Goal: Task Accomplishment & Management: Use online tool/utility

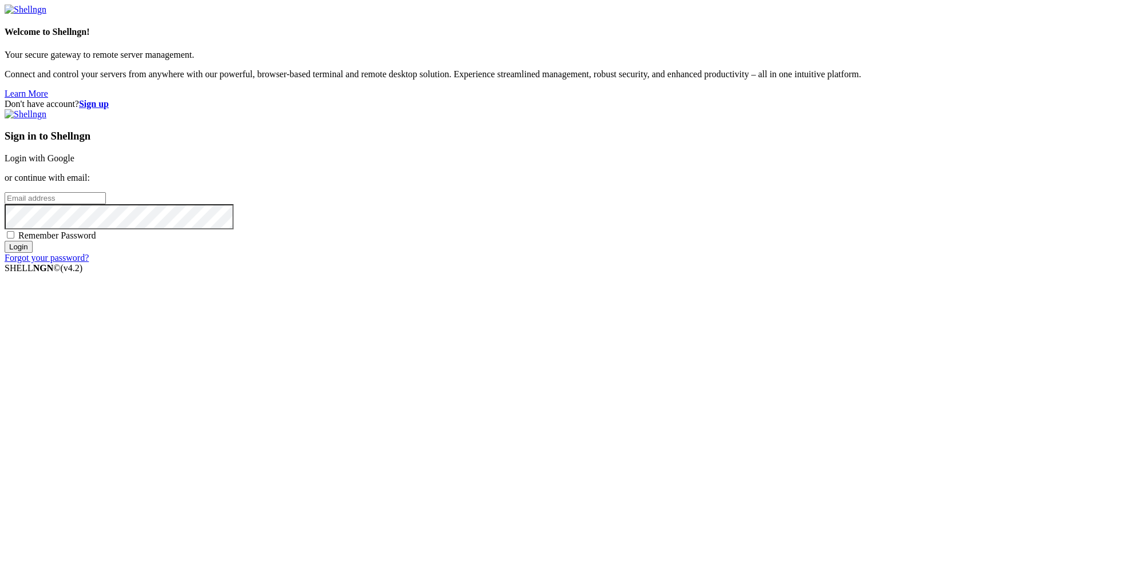
click at [106, 204] on input "email" at bounding box center [55, 198] width 101 height 12
paste input "[EMAIL_ADDRESS][DOMAIN_NAME]"
type input "[EMAIL_ADDRESS][DOMAIN_NAME]"
click at [33, 253] on input "Login" at bounding box center [19, 247] width 28 height 12
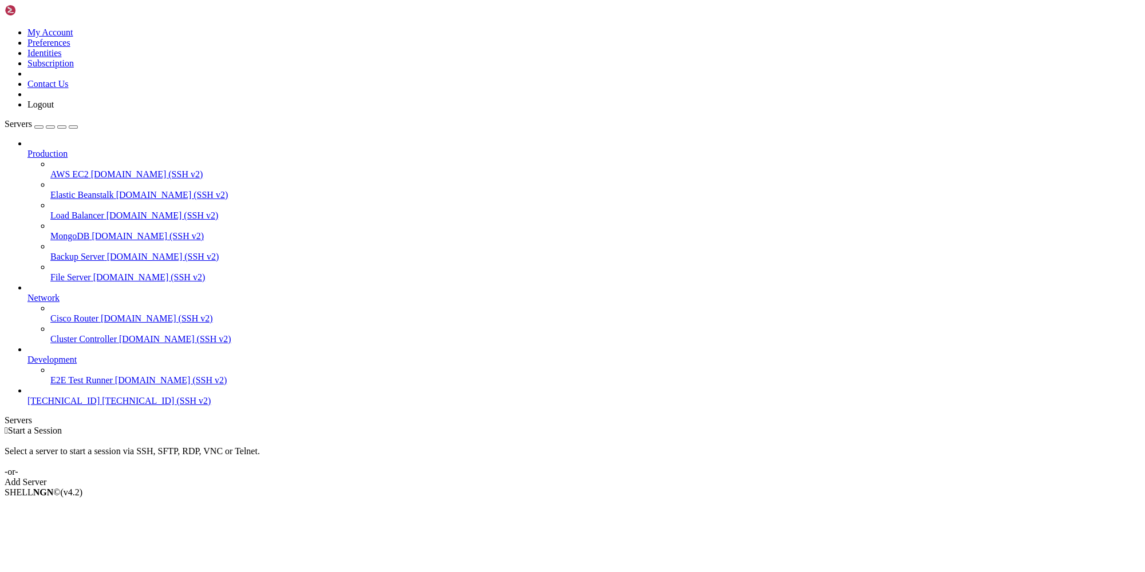
click at [93, 406] on span "[TECHNICAL_ID]" at bounding box center [63, 401] width 72 height 10
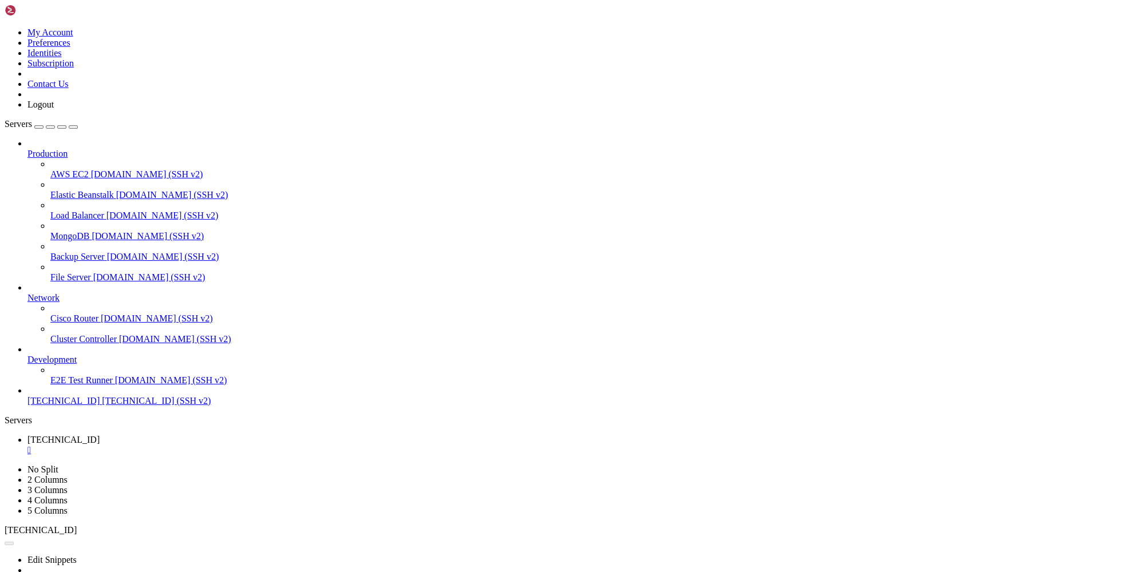
click at [5, 27] on icon at bounding box center [5, 27] width 0 height 0
click at [54, 109] on link "Logout" at bounding box center [40, 105] width 26 height 10
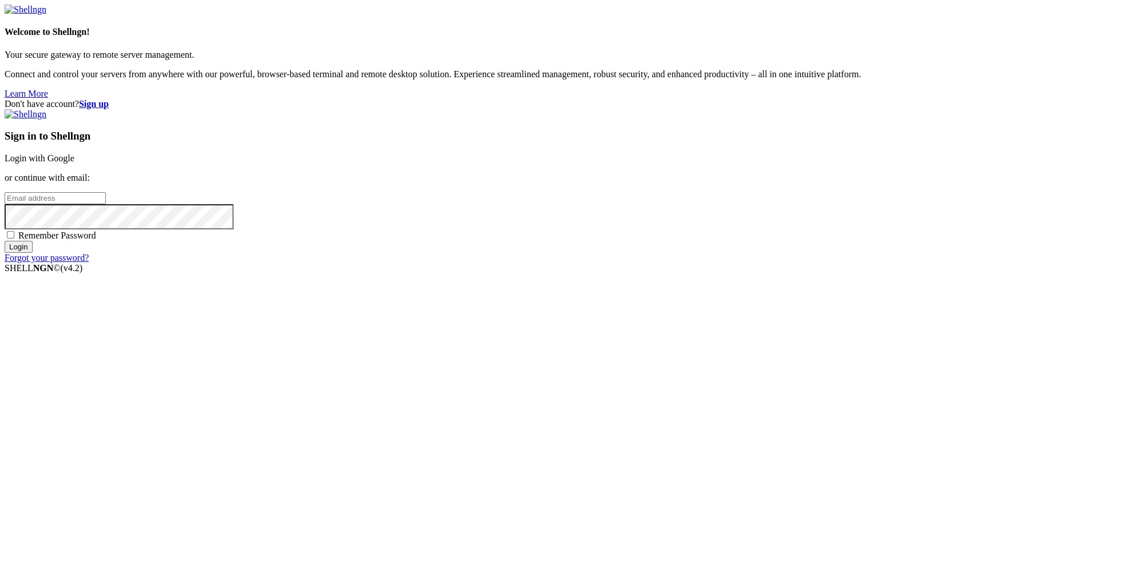
click at [106, 204] on input "email" at bounding box center [55, 198] width 101 height 12
paste input "[EMAIL_ADDRESS][DOMAIN_NAME]"
type input "[EMAIL_ADDRESS][DOMAIN_NAME]"
click at [109, 99] on strong "Sign up" at bounding box center [94, 104] width 30 height 10
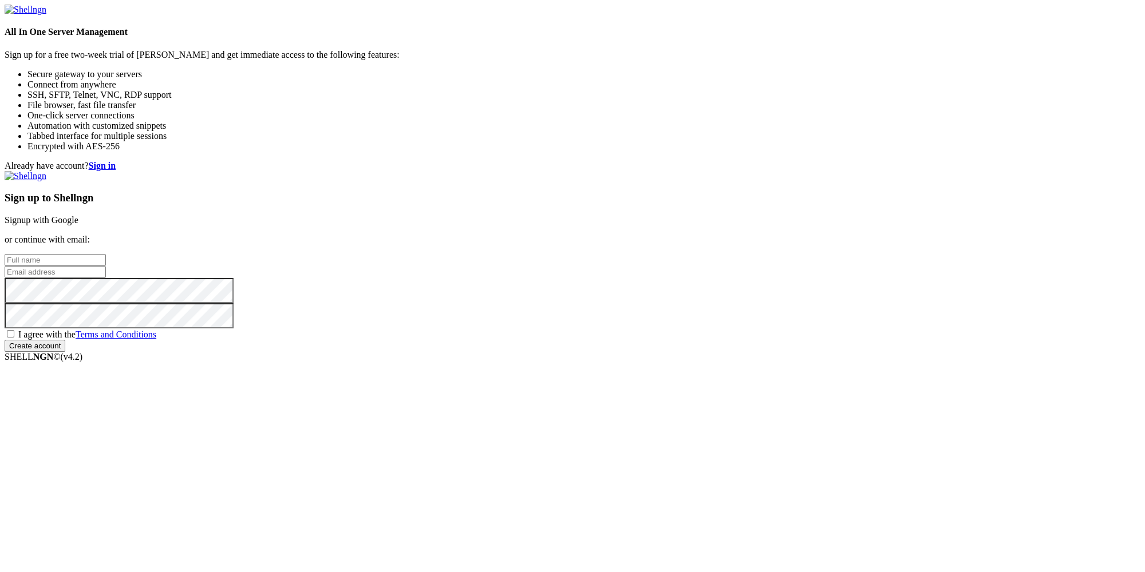
click at [106, 254] on input "text" at bounding box center [55, 260] width 101 height 12
paste input "[EMAIL_ADDRESS][DOMAIN_NAME]"
type input "[EMAIL_ADDRESS][DOMAIN_NAME]"
click at [106, 278] on input "email" at bounding box center [55, 272] width 101 height 12
paste input "[EMAIL_ADDRESS][DOMAIN_NAME]"
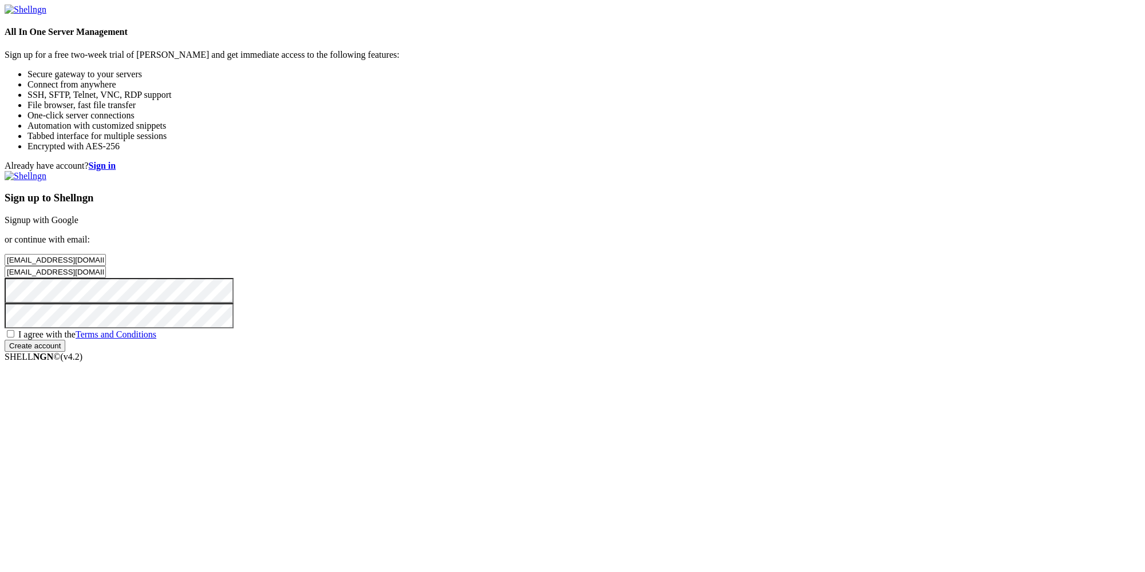
type input "[EMAIL_ADDRESS][DOMAIN_NAME]"
click at [156, 339] on span "I agree with the Terms and Conditions" at bounding box center [87, 335] width 138 height 10
click at [14, 338] on input "I agree with the Terms and Conditions" at bounding box center [10, 333] width 7 height 7
checkbox input "true"
click at [682, 352] on div "Sign up to Shellngn Signup with Google or continue with email: [EMAIL_ADDRESS][…" at bounding box center [573, 261] width 1136 height 181
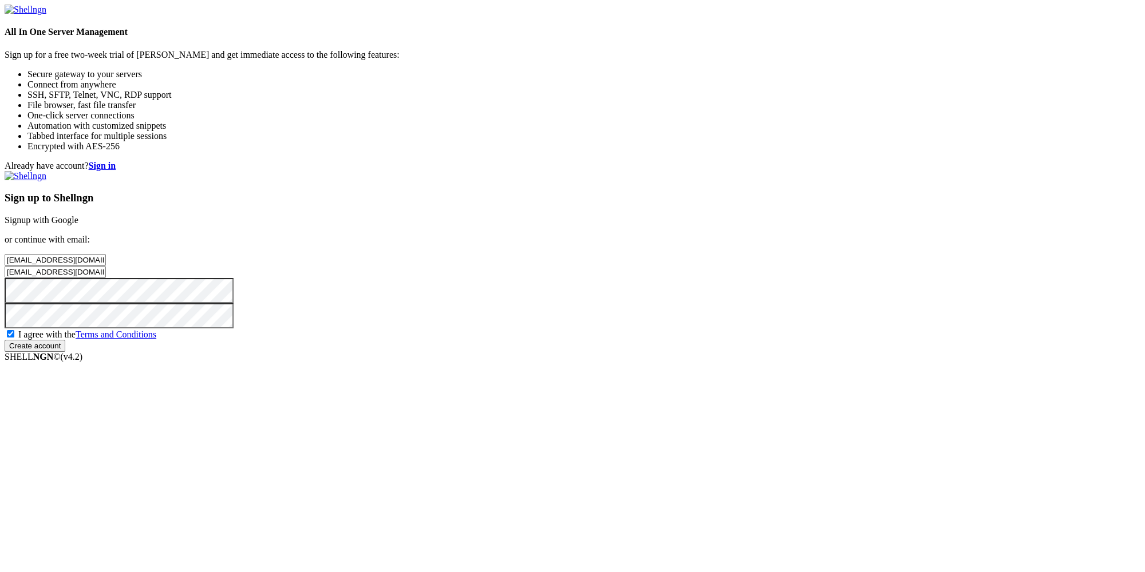
click at [682, 352] on div "Sign up to Shellngn Signup with Google or continue with email: [EMAIL_ADDRESS][…" at bounding box center [573, 261] width 1136 height 181
click at [65, 352] on input "Create account" at bounding box center [35, 346] width 61 height 12
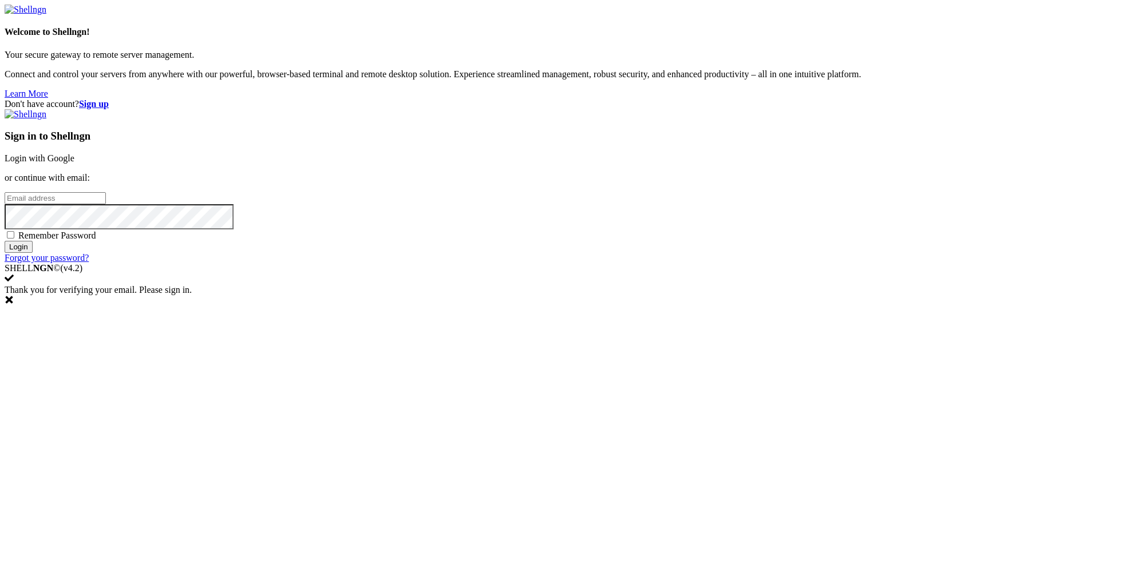
click at [106, 204] on input "email" at bounding box center [55, 198] width 101 height 12
paste input "[EMAIL_ADDRESS][DOMAIN_NAME]"
type input "[EMAIL_ADDRESS][DOMAIN_NAME]"
click at [33, 253] on input "Login" at bounding box center [19, 247] width 28 height 12
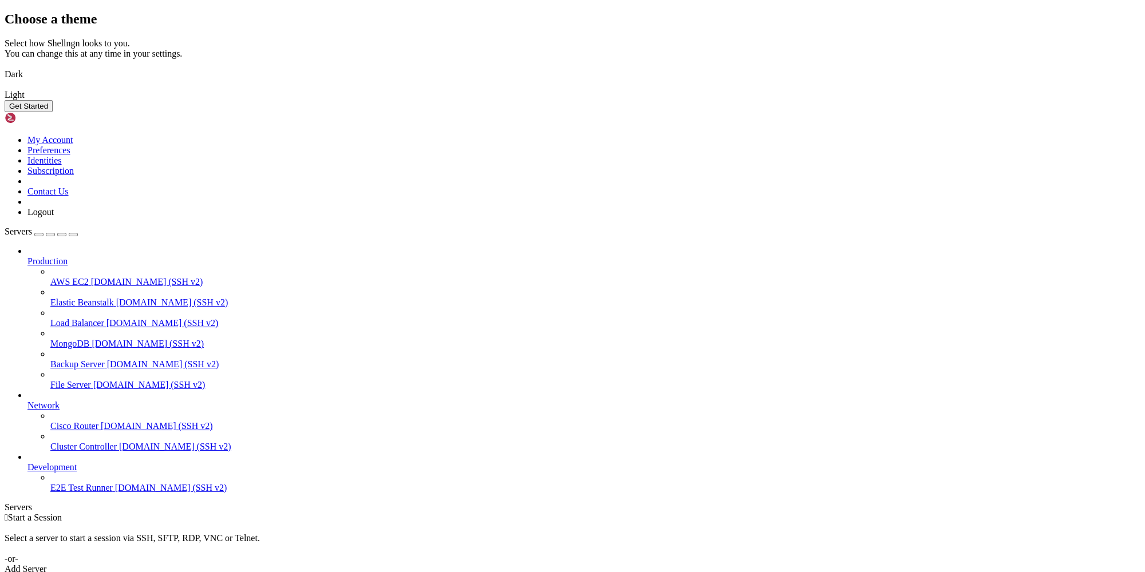
click at [53, 112] on button "Get Started" at bounding box center [29, 106] width 48 height 12
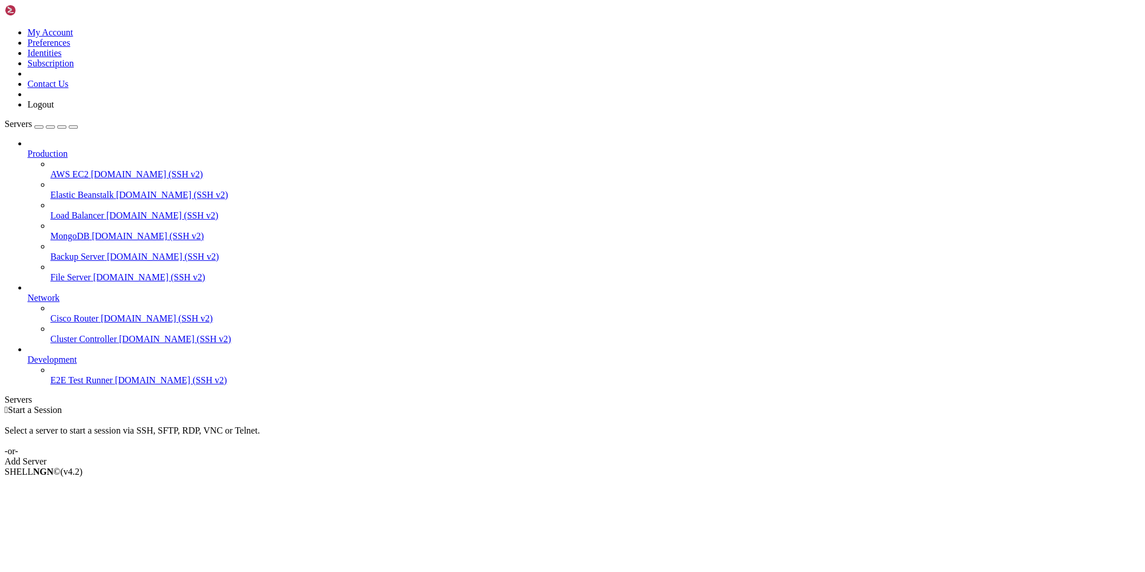
click at [659, 457] on div "Add Server" at bounding box center [573, 462] width 1136 height 10
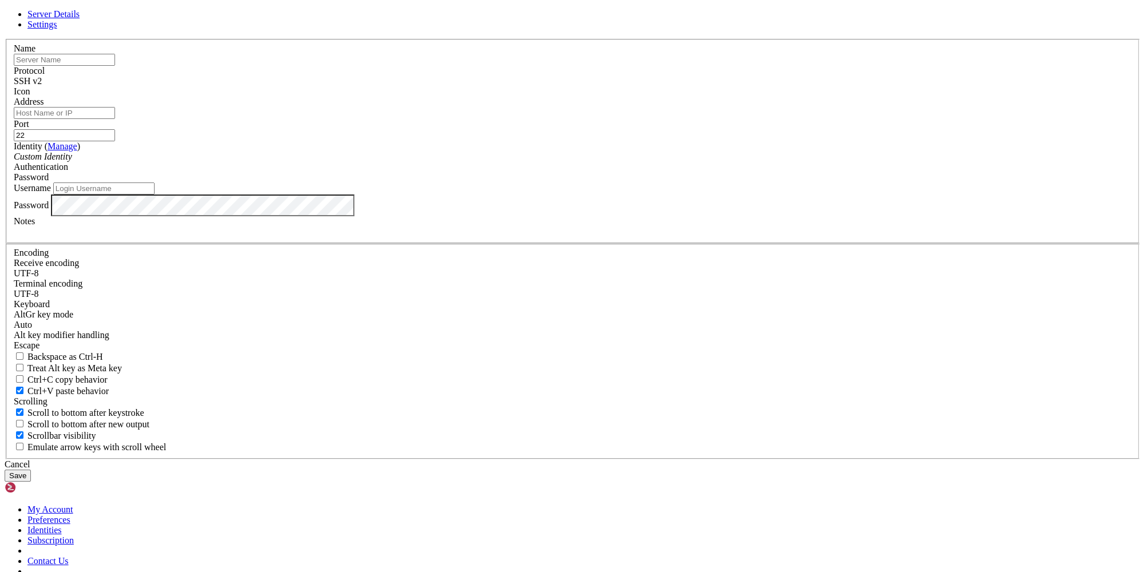
paste input "[TECHNICAL_ID]"
type input "[TECHNICAL_ID]"
click at [115, 119] on input "Address" at bounding box center [64, 113] width 101 height 12
paste input "[TECHNICAL_ID]"
type input "[TECHNICAL_ID]"
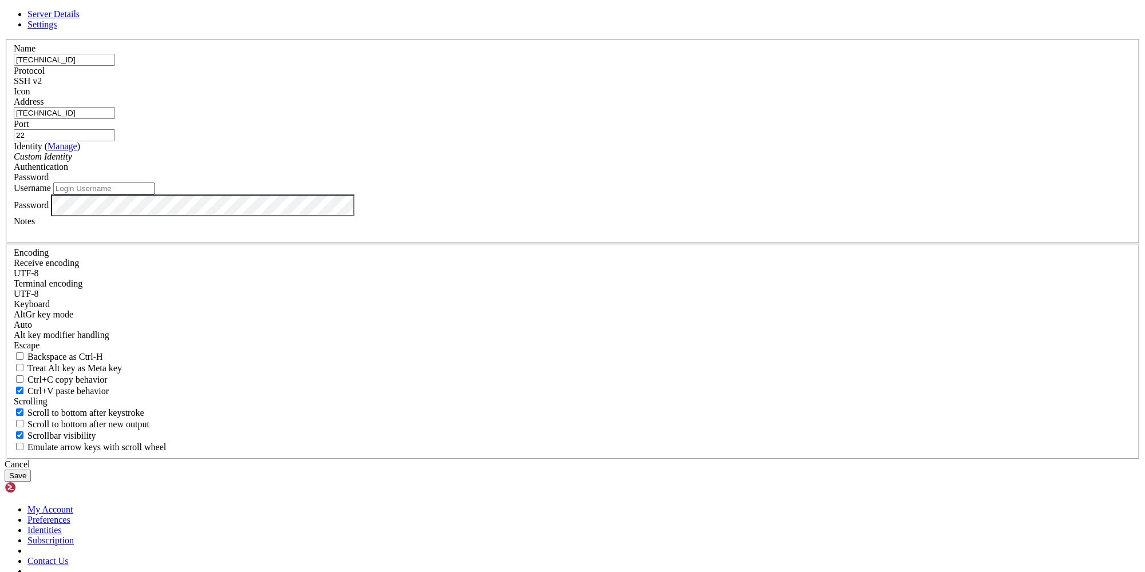
click at [155, 195] on input "Username" at bounding box center [103, 189] width 101 height 12
type input "root"
click at [31, 470] on button "Save" at bounding box center [18, 476] width 26 height 12
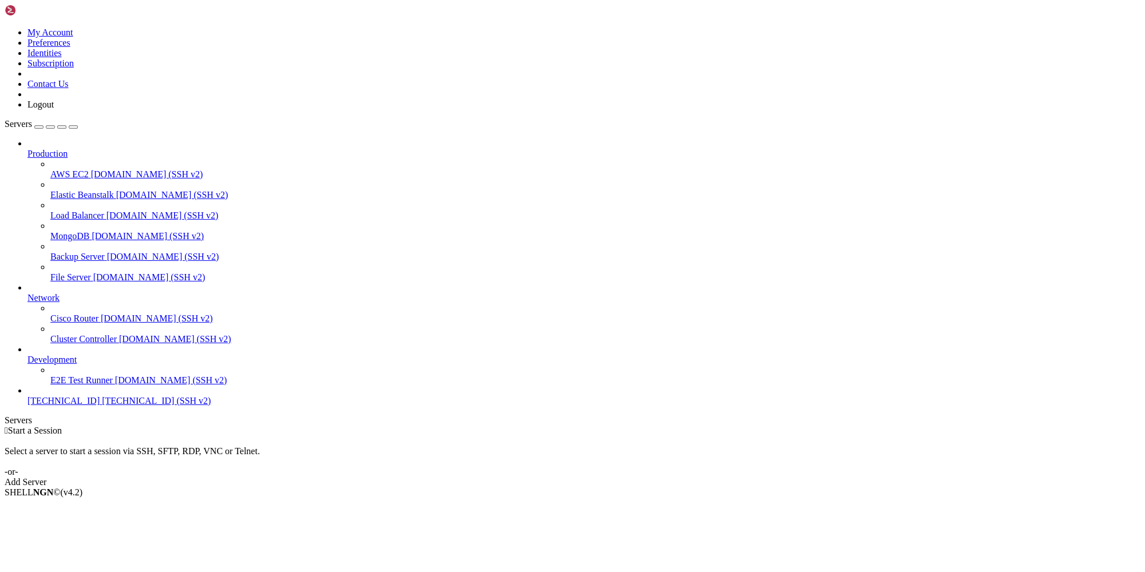
click at [102, 406] on span "[TECHNICAL_ID] (SSH v2)" at bounding box center [156, 401] width 109 height 10
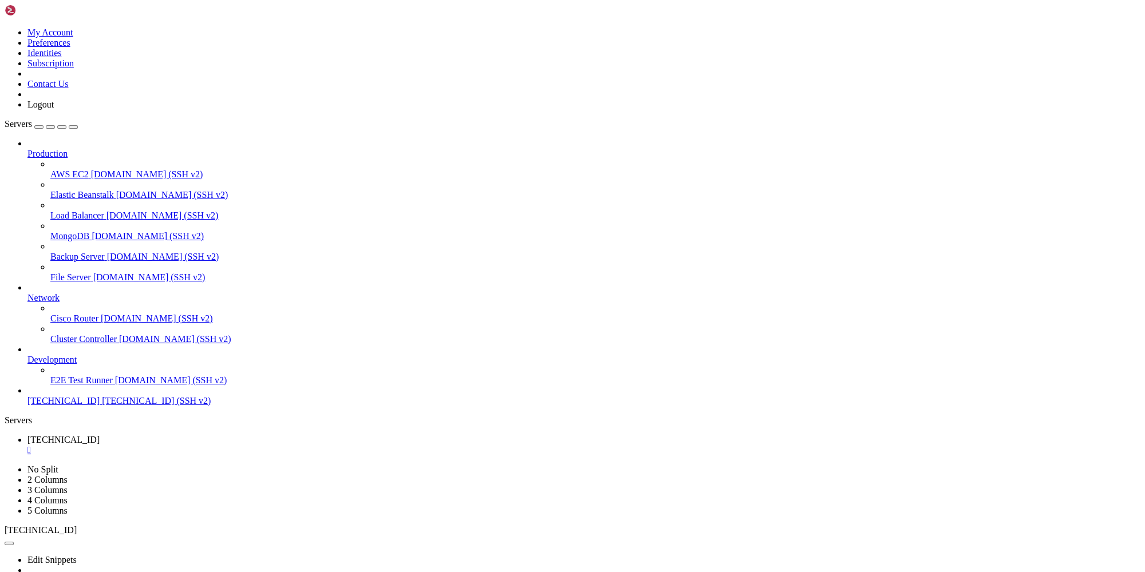
copy x-row "monitor"
copy x-row "monitor.service"
